Goal: Check status: Check status

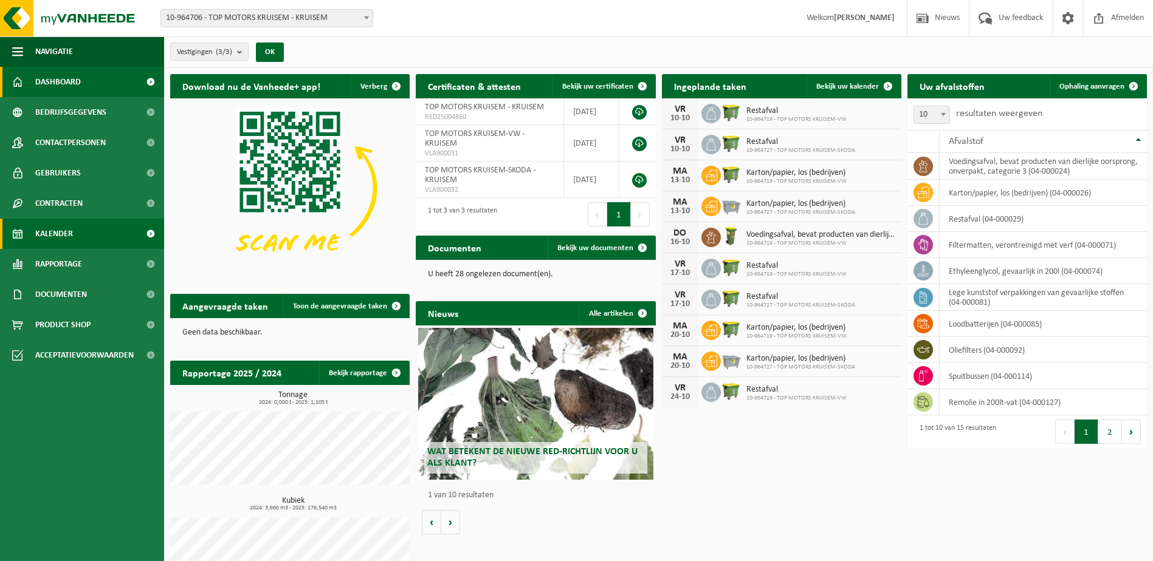
click at [61, 227] on span "Kalender" at bounding box center [54, 234] width 38 height 30
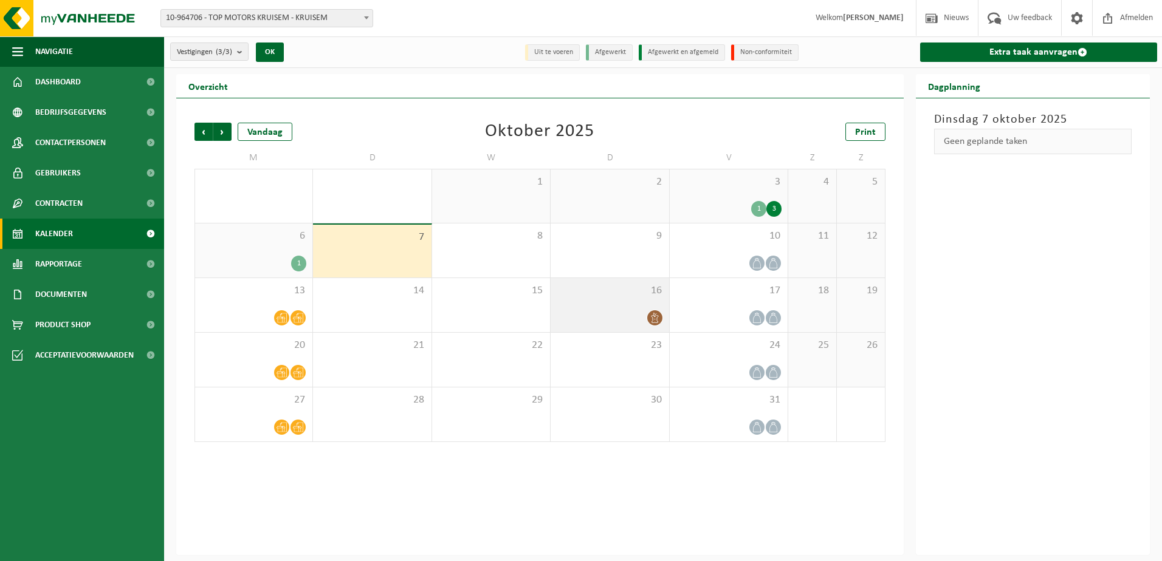
click at [656, 317] on icon at bounding box center [655, 318] width 10 height 10
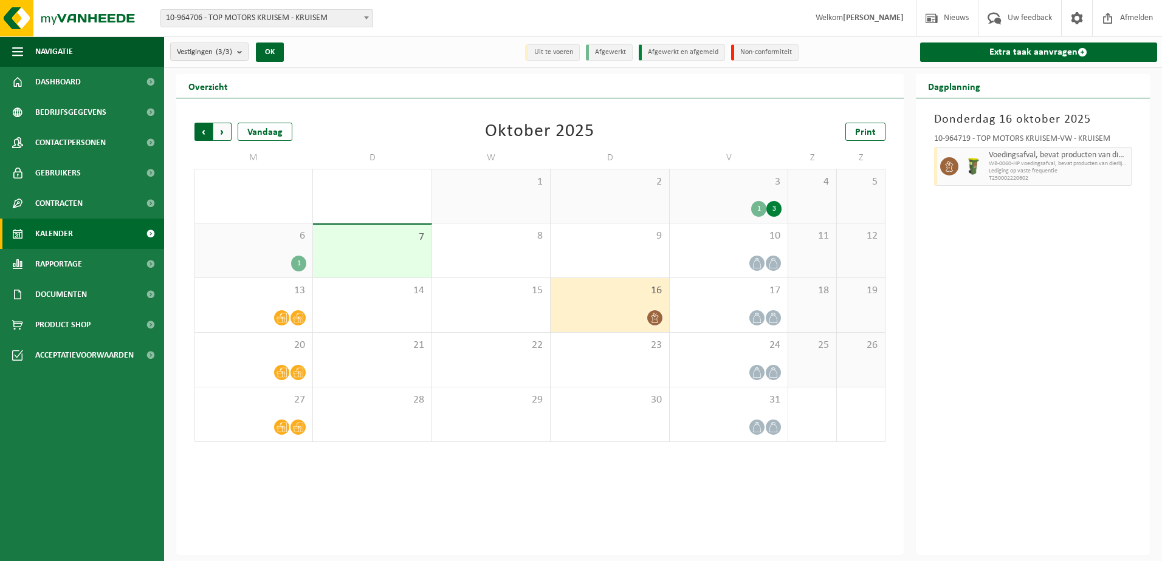
click at [220, 137] on span "Volgende" at bounding box center [222, 132] width 18 height 18
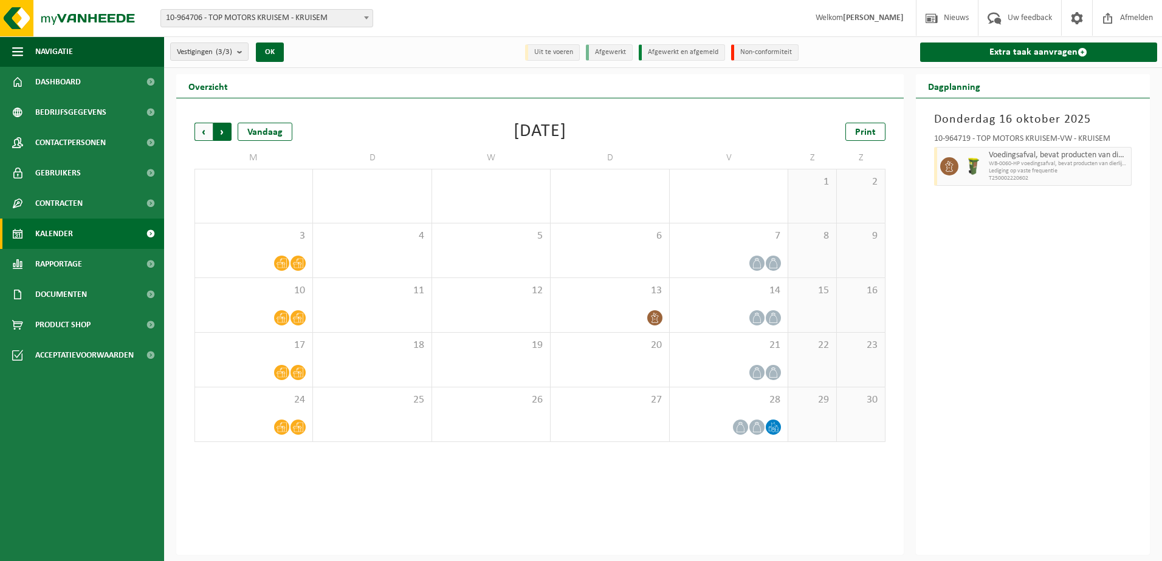
click at [207, 133] on span "Vorige" at bounding box center [203, 132] width 18 height 18
